Goal: Task Accomplishment & Management: Manage account settings

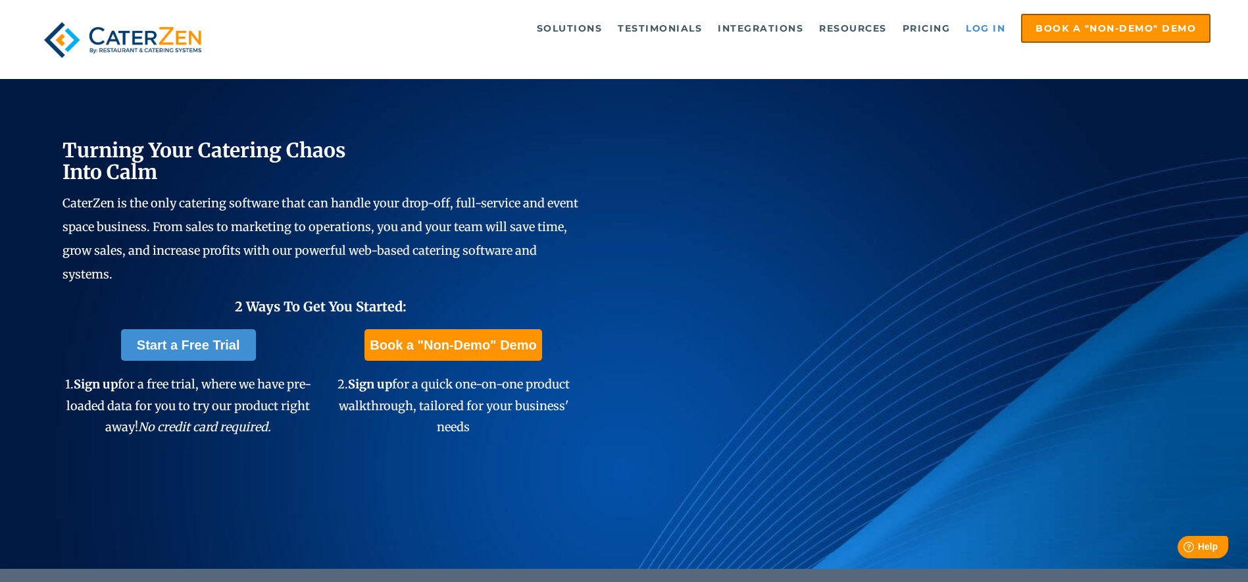
click at [974, 22] on link "Log in" at bounding box center [985, 28] width 53 height 26
click at [981, 29] on link "Log in" at bounding box center [985, 28] width 53 height 26
click at [989, 23] on link "Log in" at bounding box center [985, 28] width 53 height 26
